Goal: Task Accomplishment & Management: Manage account settings

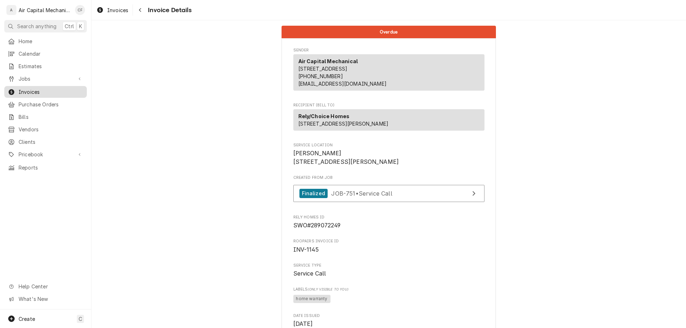
click at [54, 88] on span "Invoices" at bounding box center [51, 92] width 65 height 8
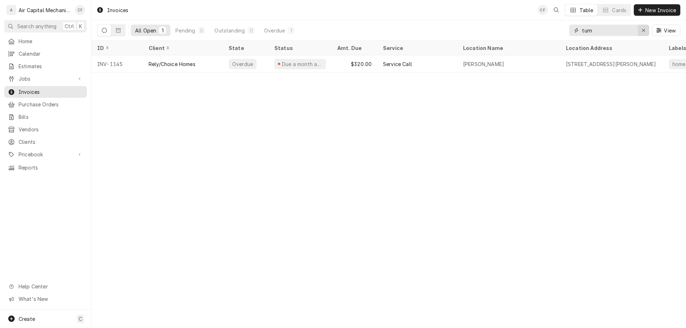
click at [646, 31] on div "Erase input" at bounding box center [643, 30] width 7 height 7
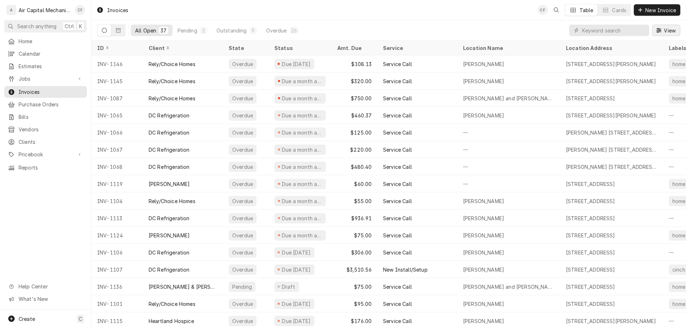
click at [670, 30] on span "View" at bounding box center [669, 31] width 15 height 8
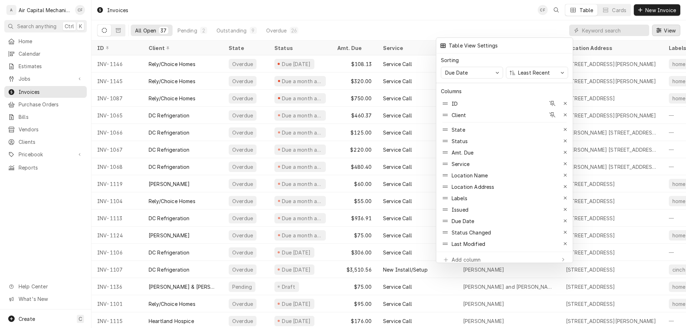
click at [522, 17] on div at bounding box center [343, 164] width 686 height 328
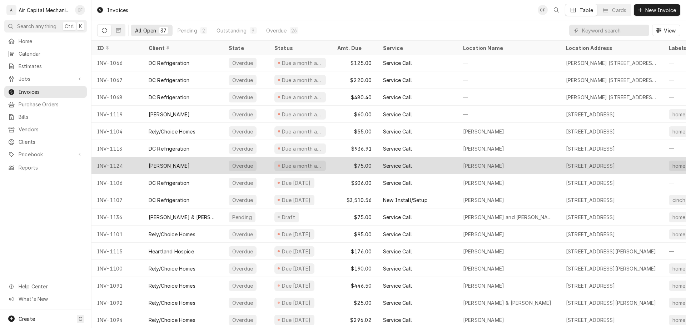
scroll to position [91, 0]
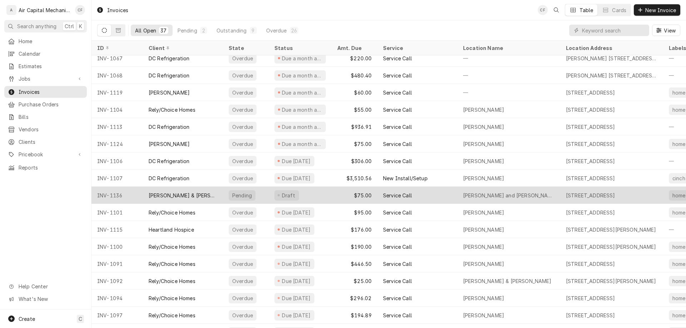
click at [354, 195] on div "$75.00" at bounding box center [355, 195] width 46 height 17
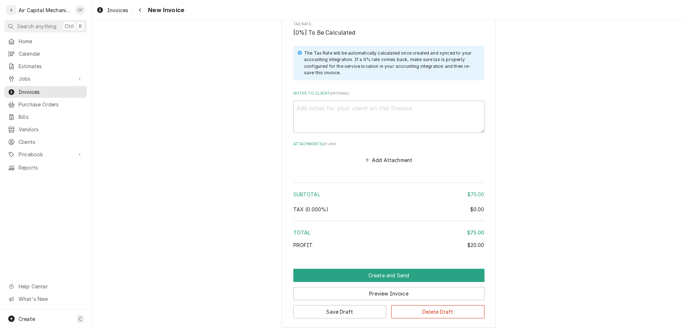
scroll to position [711, 0]
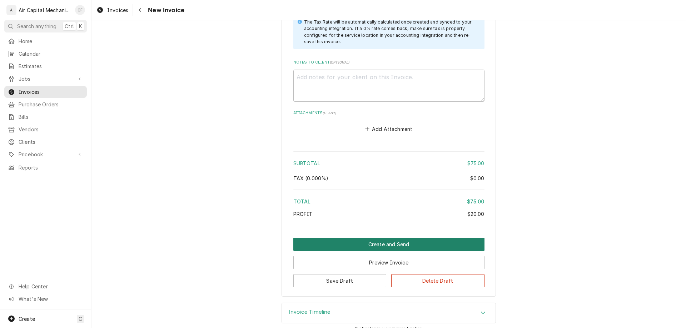
click at [373, 238] on button "Create and Send" at bounding box center [388, 244] width 191 height 13
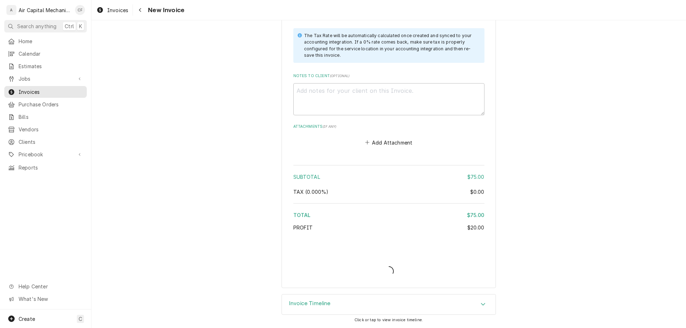
scroll to position [689, 0]
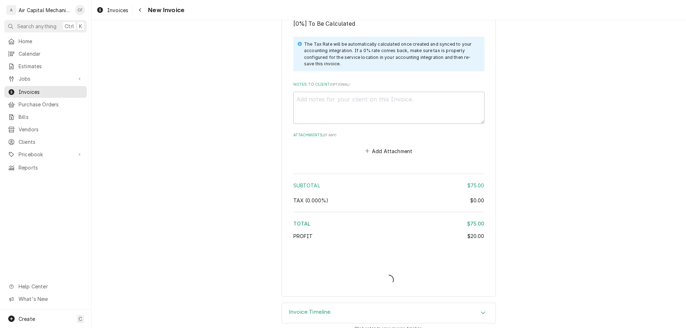
type textarea "x"
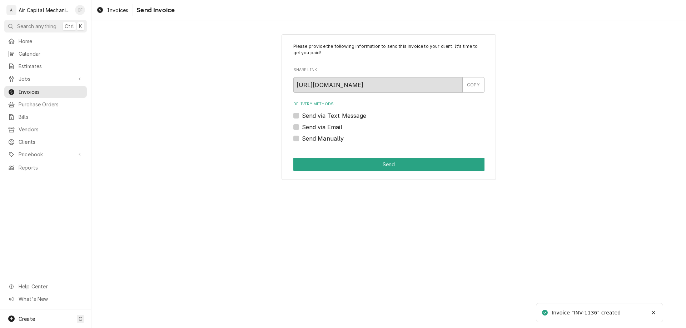
click at [321, 136] on label "Send Manually" at bounding box center [323, 138] width 42 height 9
click at [321, 136] on input "Send Manually" at bounding box center [397, 142] width 191 height 16
checkbox input "true"
click at [331, 167] on button "Send" at bounding box center [388, 164] width 191 height 13
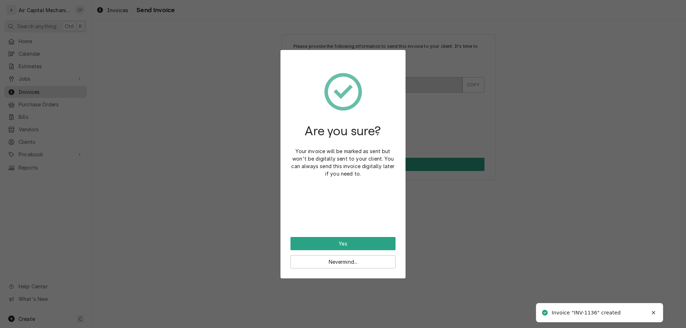
click at [372, 253] on div "Nevermind..." at bounding box center [343, 259] width 105 height 18
click at [375, 244] on button "Yes" at bounding box center [343, 243] width 105 height 13
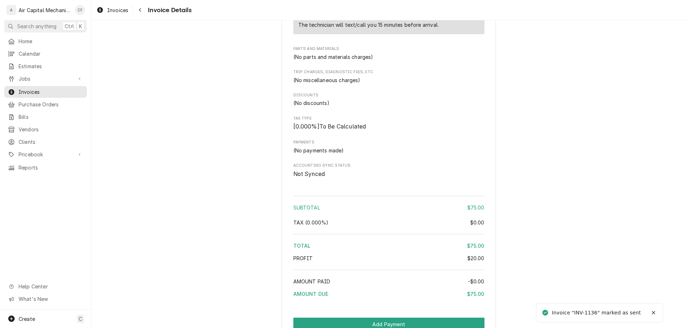
scroll to position [578, 0]
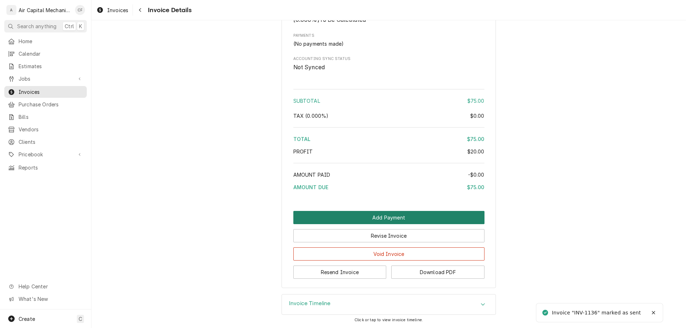
click at [417, 220] on button "Add Payment" at bounding box center [388, 217] width 191 height 13
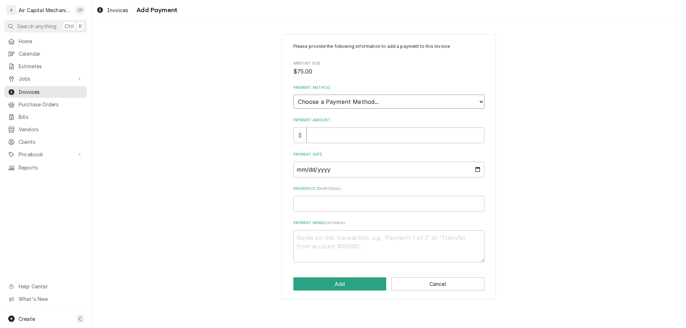
select select "2"
click at [293, 95] on select "Choose a Payment Method... Cash Check Credit/Debit Card ACH/eCheck Other" at bounding box center [388, 102] width 191 height 14
click at [344, 132] on input "Payment Amount" at bounding box center [396, 136] width 178 height 16
type textarea "x"
type input "7"
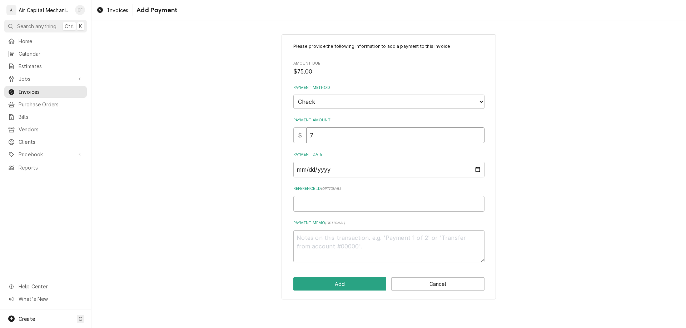
type textarea "x"
type input "75"
click at [482, 167] on input "Payment Date" at bounding box center [388, 170] width 191 height 16
click at [477, 170] on input "Payment Date" at bounding box center [388, 170] width 191 height 16
type textarea "x"
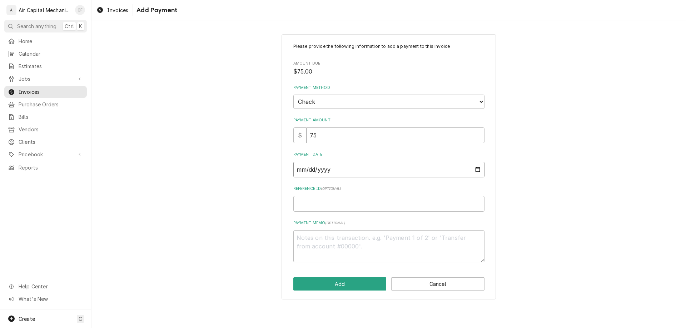
type input "2025-08-26"
click at [362, 282] on button "Add" at bounding box center [339, 284] width 93 height 13
type textarea "x"
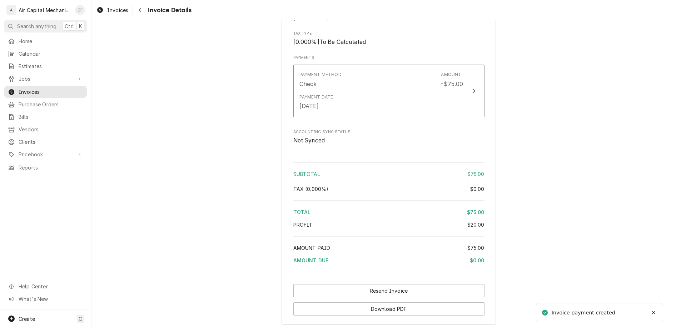
scroll to position [617, 0]
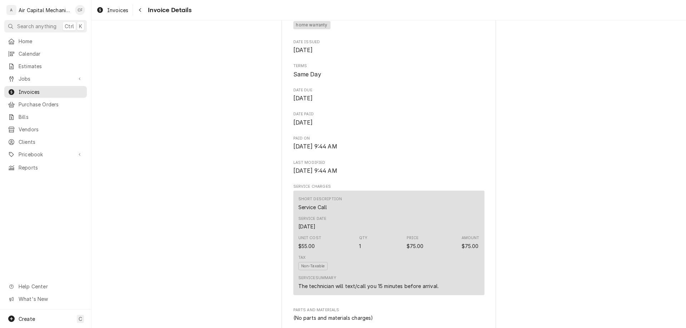
scroll to position [217, 0]
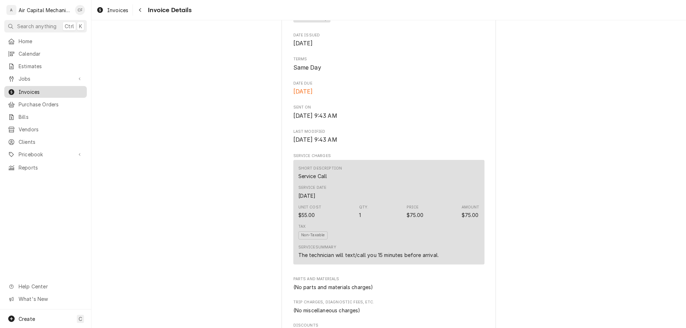
click at [39, 86] on link "Invoices" at bounding box center [45, 92] width 83 height 12
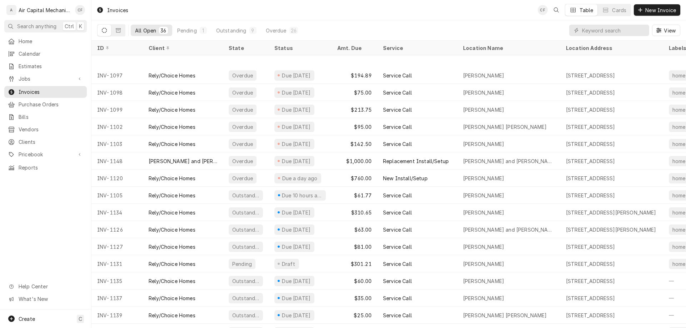
scroll to position [349, 0]
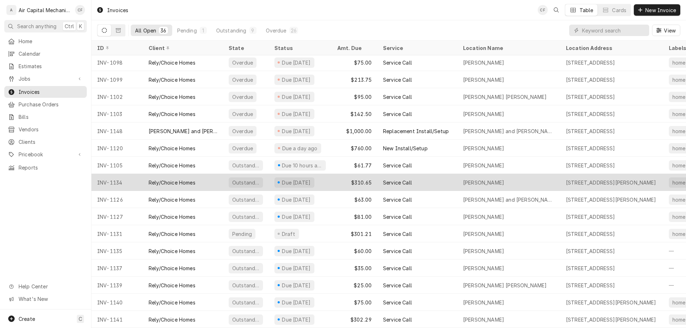
click at [161, 174] on div "Rely/Choice Homes" at bounding box center [183, 182] width 80 height 17
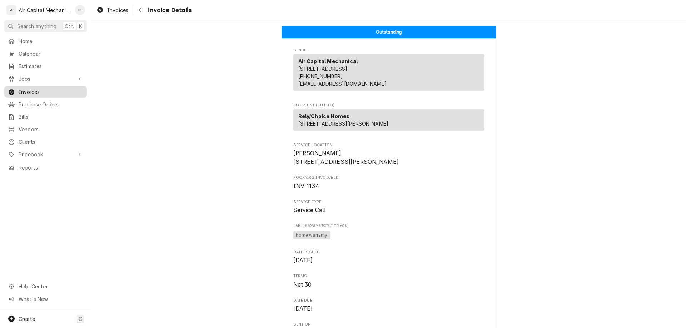
click at [59, 88] on span "Invoices" at bounding box center [51, 92] width 65 height 8
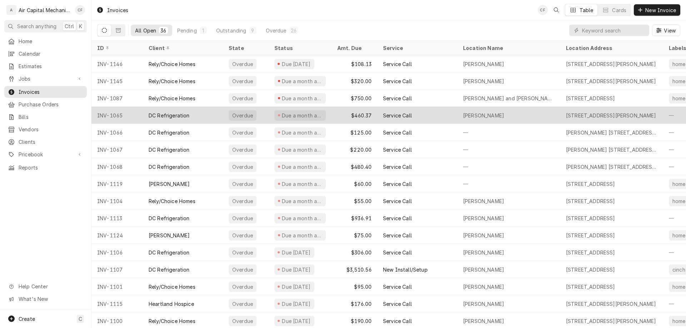
click at [191, 114] on div "DC Refrigeration" at bounding box center [183, 115] width 80 height 17
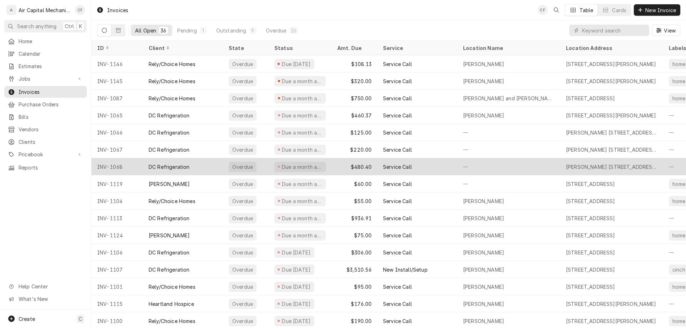
click at [198, 166] on div "DC Refrigeration" at bounding box center [183, 166] width 80 height 17
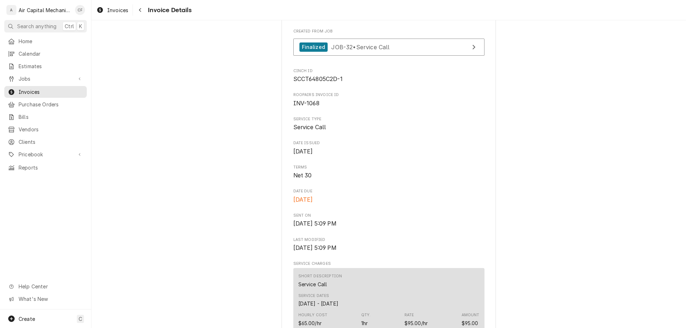
scroll to position [137, 0]
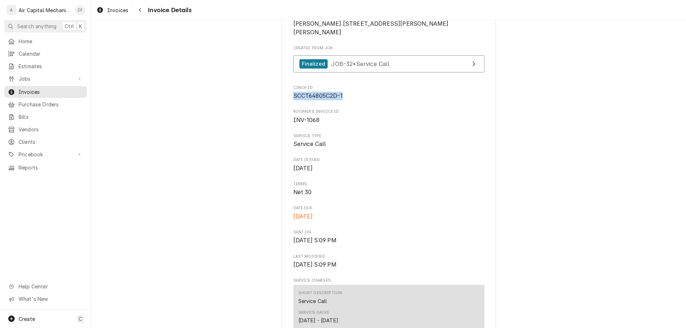
drag, startPoint x: 287, startPoint y: 112, endPoint x: 352, endPoint y: 114, distance: 65.1
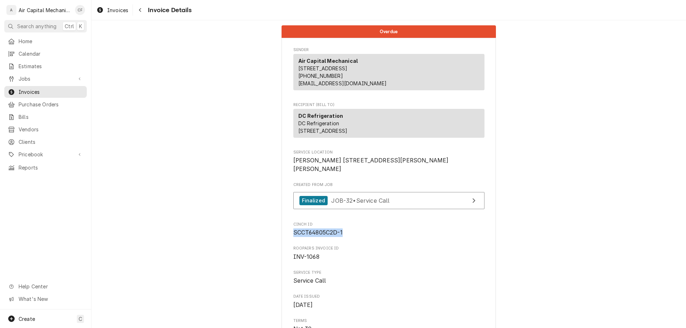
scroll to position [0, 0]
drag, startPoint x: 321, startPoint y: 273, endPoint x: 288, endPoint y: 275, distance: 32.3
click at [322, 262] on span "INV-1068" at bounding box center [388, 257] width 191 height 9
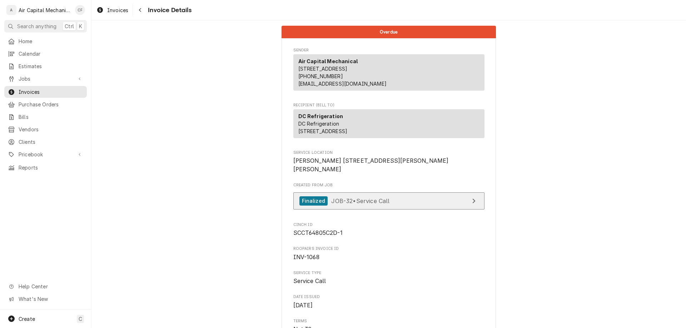
click at [370, 204] on span "JOB-32 • Service Call" at bounding box center [360, 200] width 58 height 7
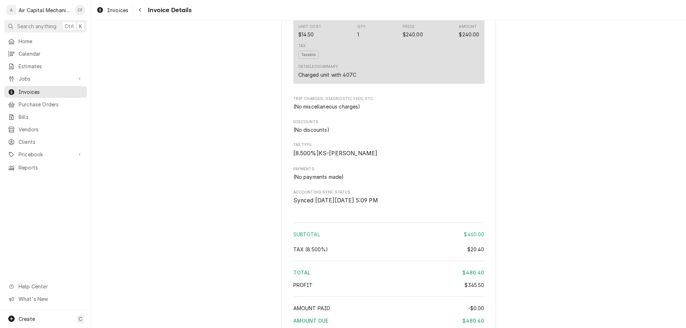
scroll to position [842, 0]
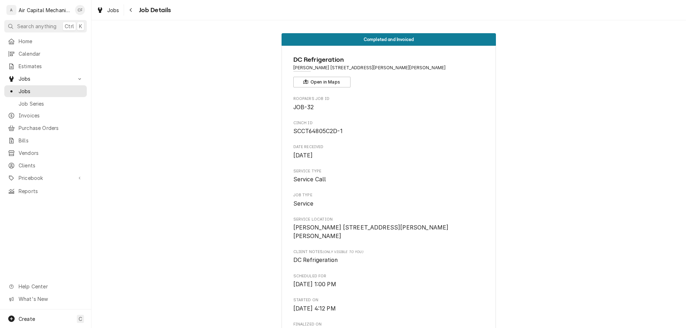
drag, startPoint x: 294, startPoint y: 258, endPoint x: 295, endPoint y: 254, distance: 3.7
